Goal: Obtain resource: Download file/media

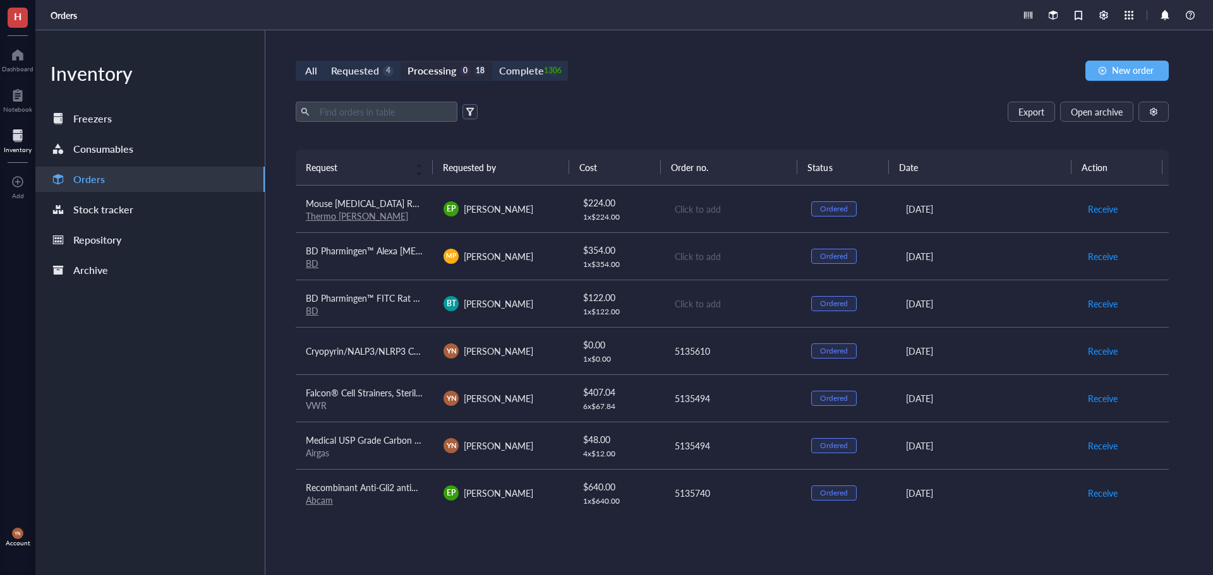
scroll to position [63, 0]
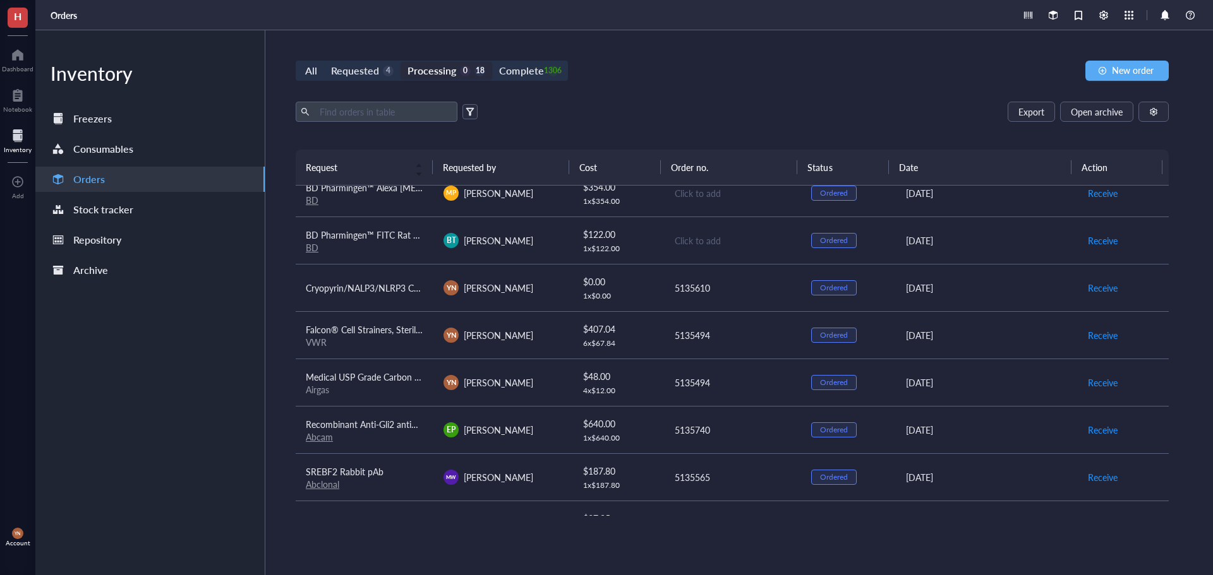
click at [612, 109] on div "Export Open archive" at bounding box center [732, 112] width 873 height 20
click at [548, 75] on div "1306" at bounding box center [553, 71] width 11 height 11
click at [492, 62] on input "Complete 1306" at bounding box center [492, 62] width 0 height 0
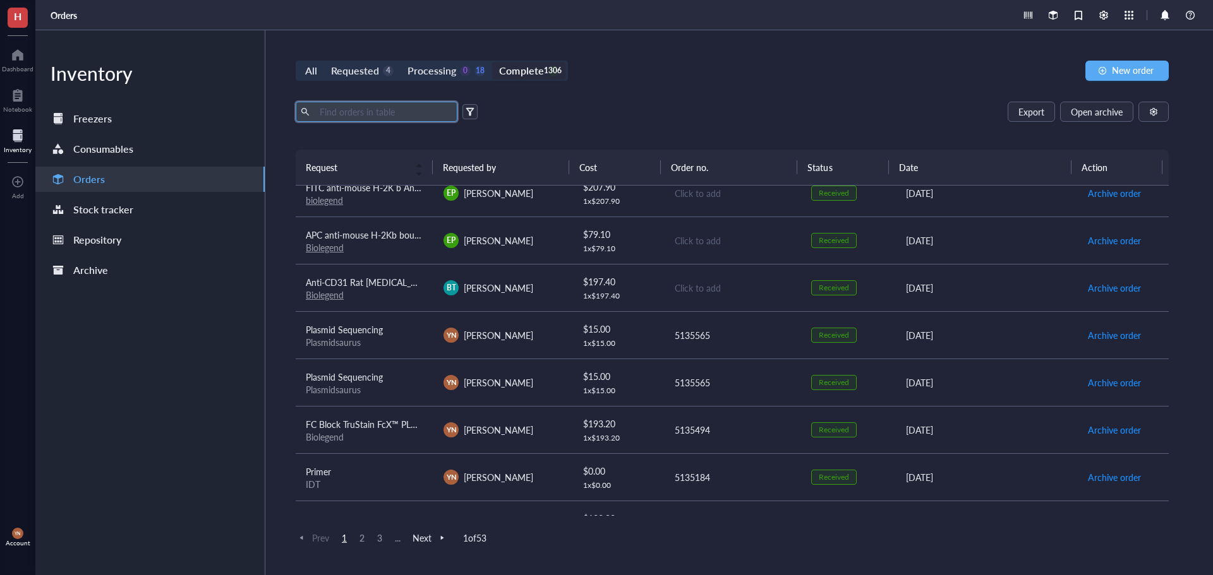
click at [404, 111] on input "text" at bounding box center [383, 111] width 138 height 19
type input "gem"
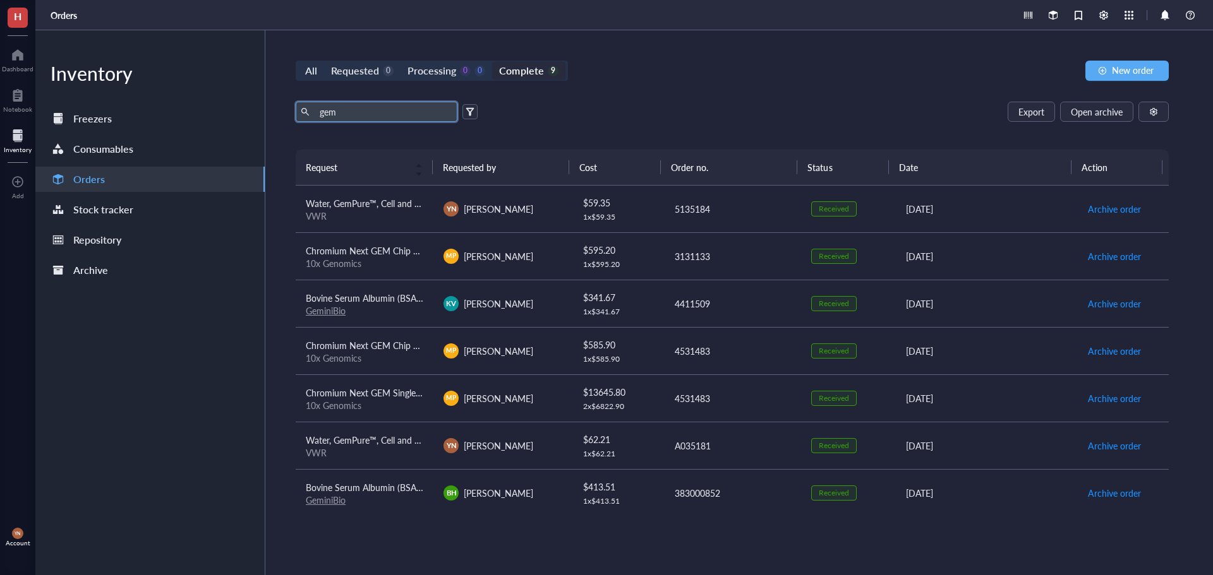
click at [392, 400] on div "10x Genomics" at bounding box center [364, 405] width 117 height 11
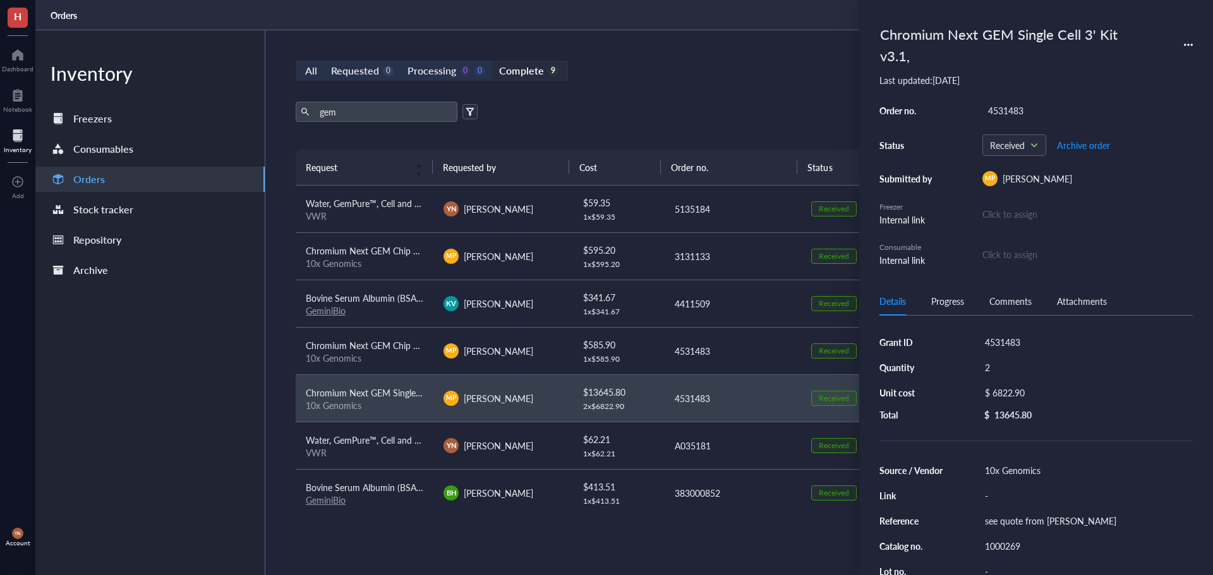
click at [732, 110] on div "gem Export Open archive" at bounding box center [732, 112] width 873 height 20
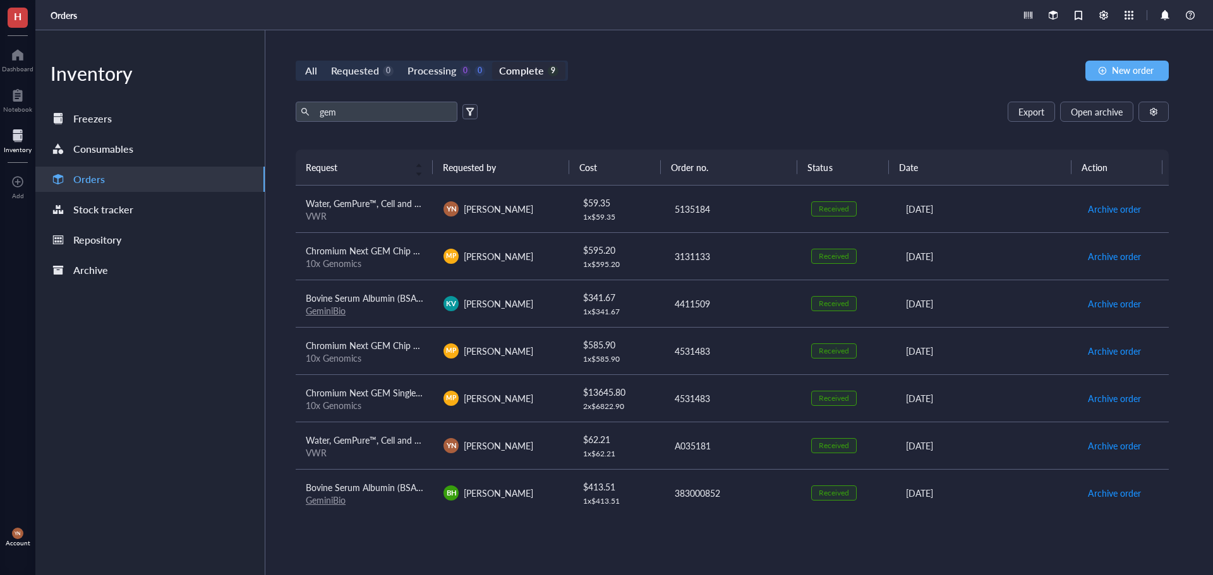
click at [733, 111] on div "gem Export Open archive" at bounding box center [732, 112] width 873 height 20
